Goal: Task Accomplishment & Management: Complete application form

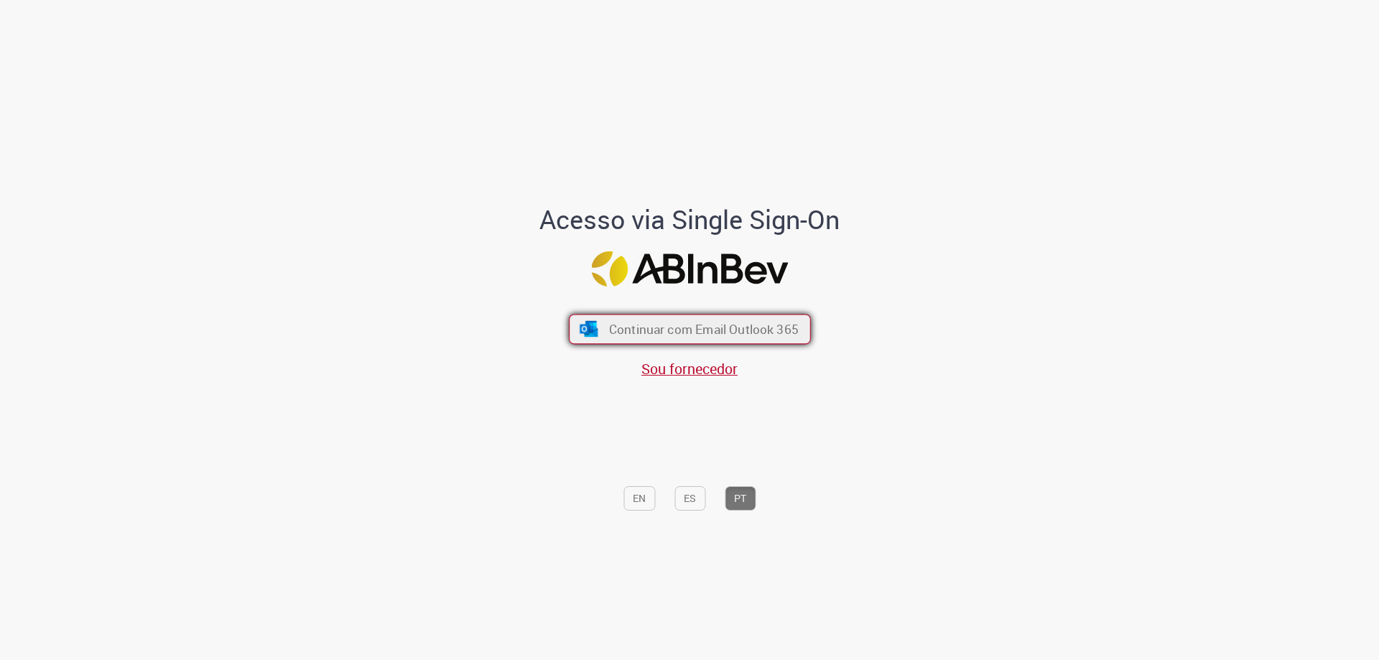
click at [650, 328] on span "Continuar com Email Outlook 365" at bounding box center [703, 329] width 190 height 17
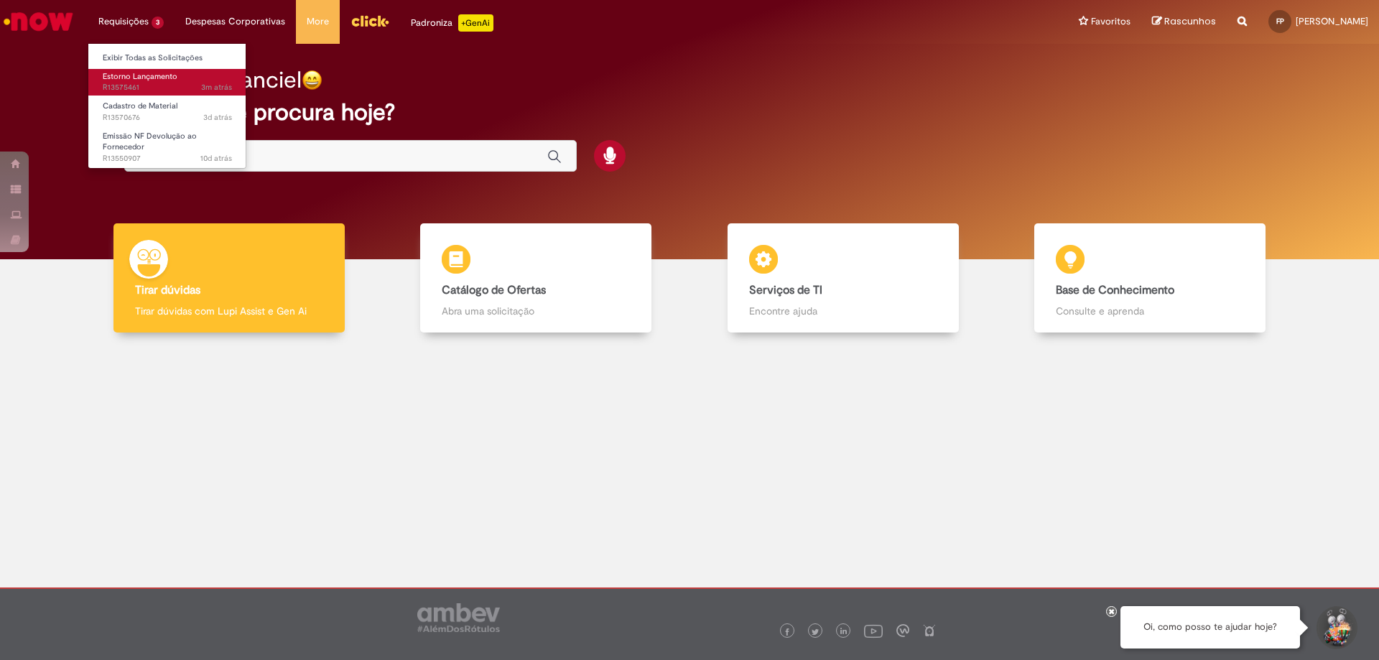
click at [143, 79] on span "Estorno Lançamento" at bounding box center [140, 76] width 75 height 11
click at [147, 78] on span "Estorno Lançamento" at bounding box center [140, 76] width 75 height 11
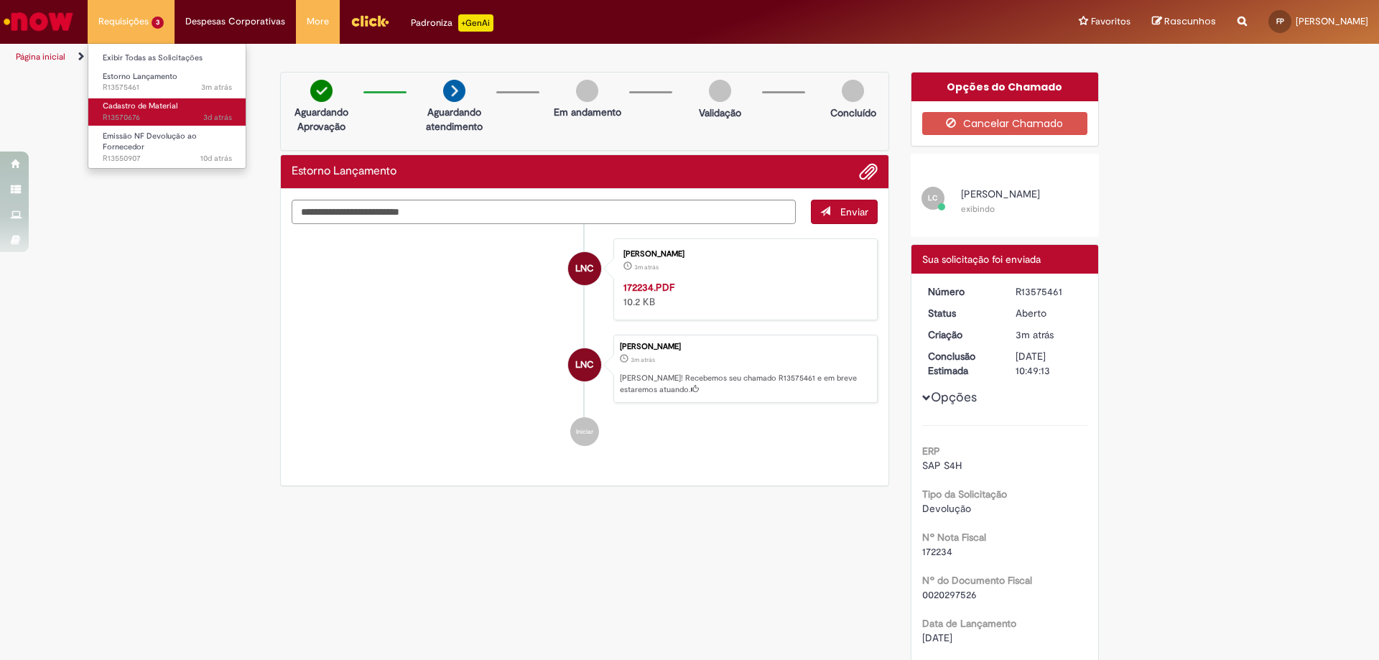
click at [148, 110] on span "Cadastro de Material" at bounding box center [140, 106] width 75 height 11
